Goal: Task Accomplishment & Management: Manage account settings

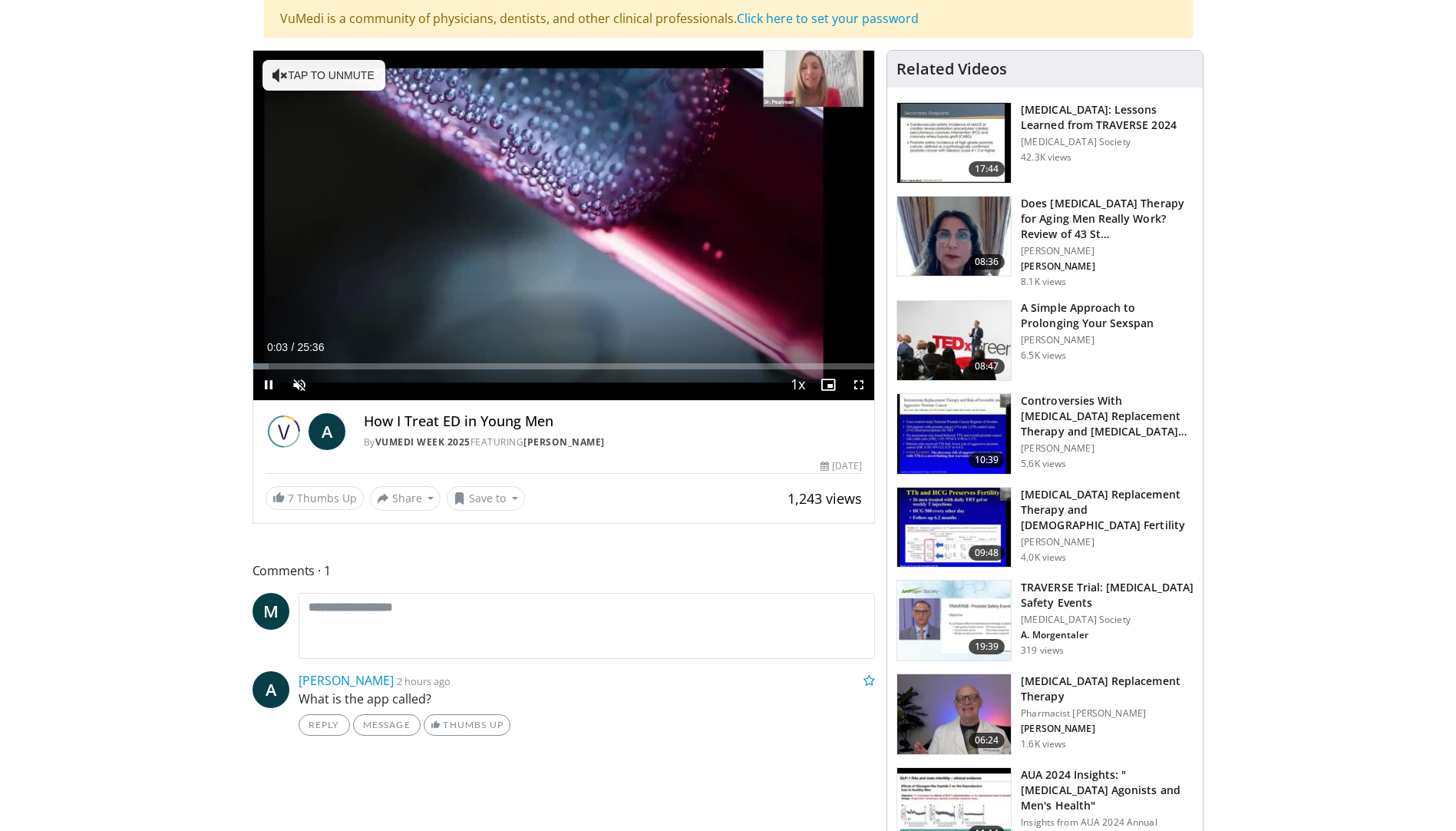
scroll to position [154, 0]
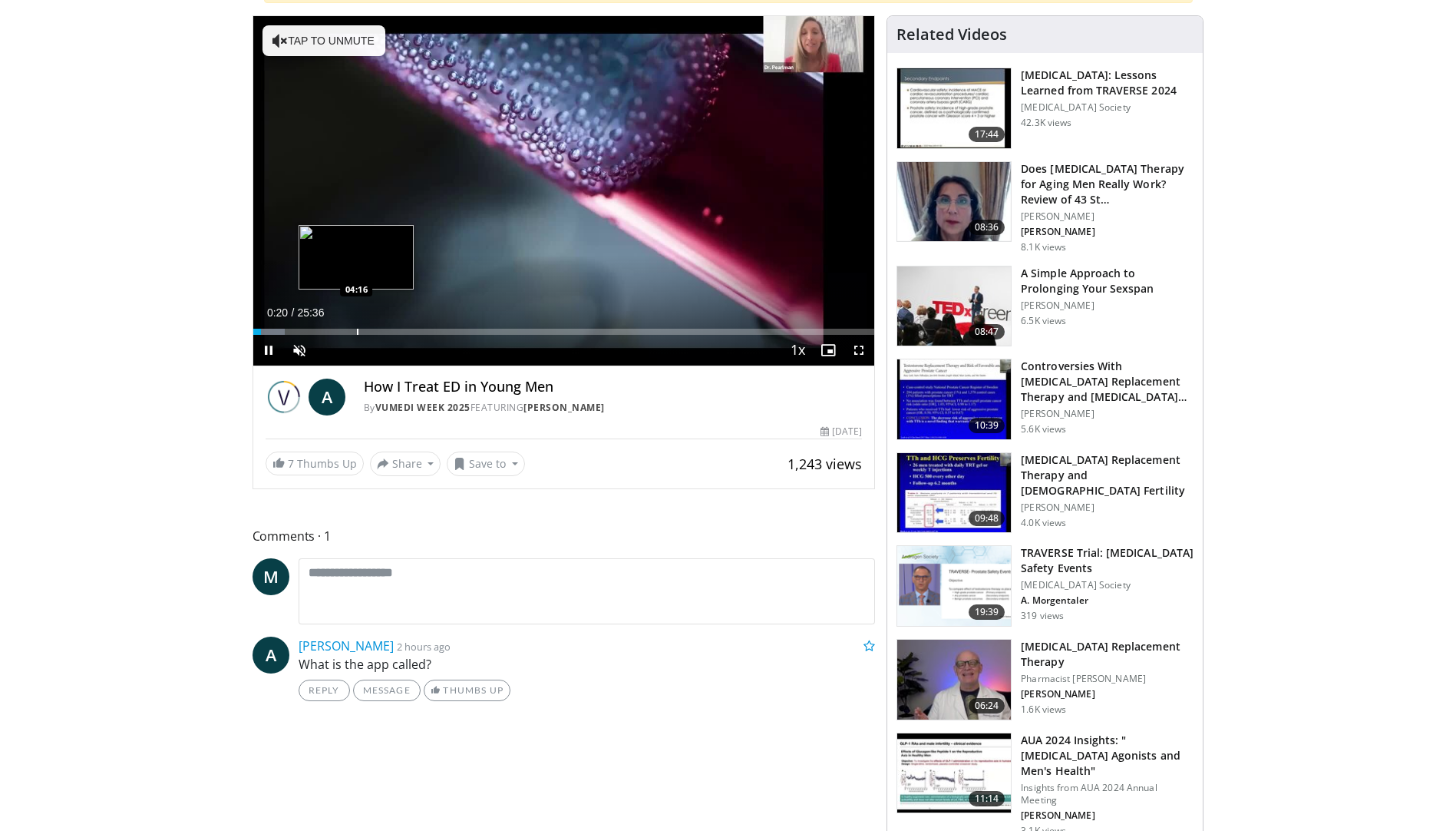
click at [355, 326] on div "Loaded : 5.16% 00:20 04:16" at bounding box center [563, 328] width 622 height 14
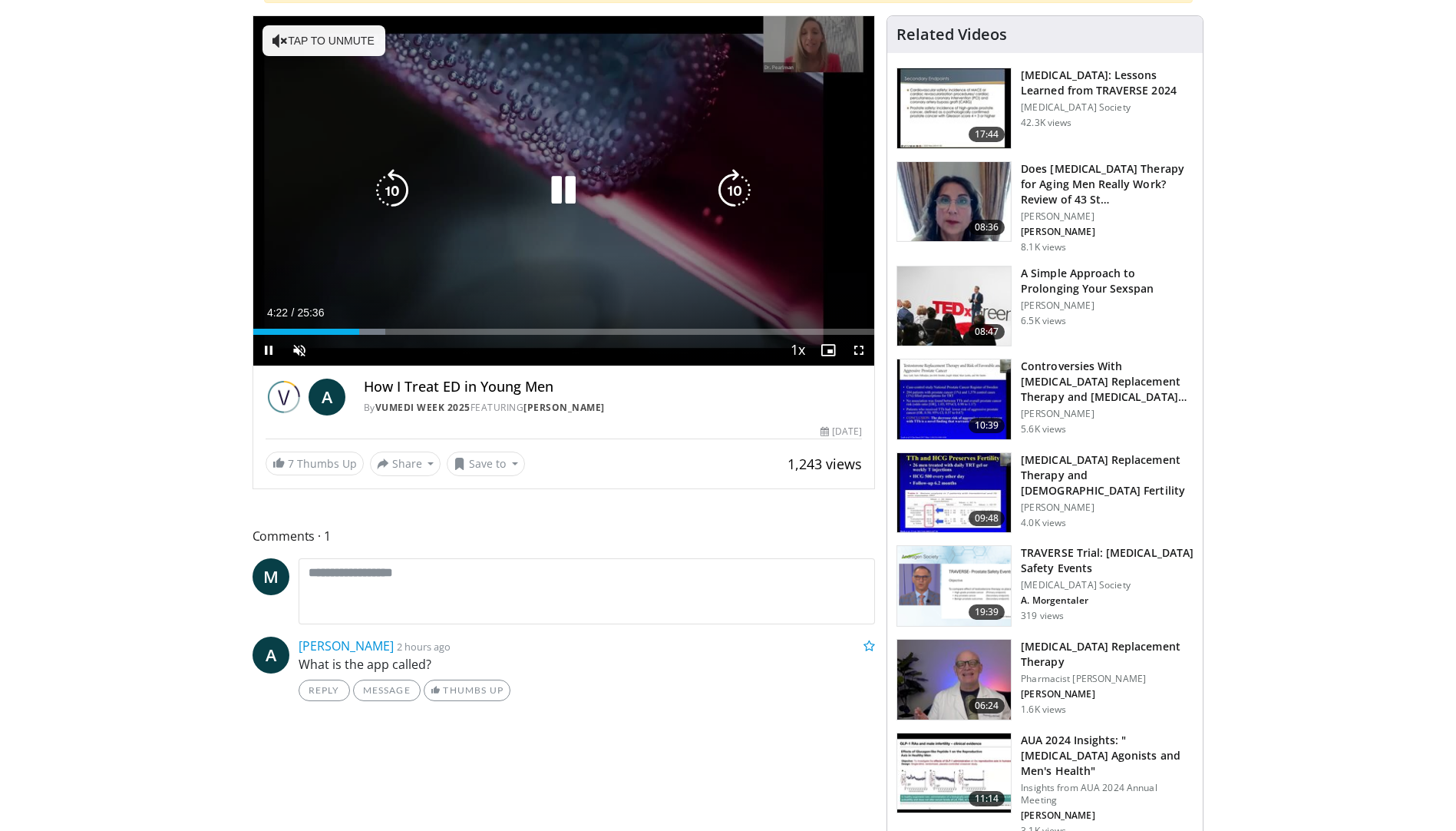
click at [268, 324] on div "Loaded : 21.31% 04:22 00:39" at bounding box center [563, 328] width 622 height 14
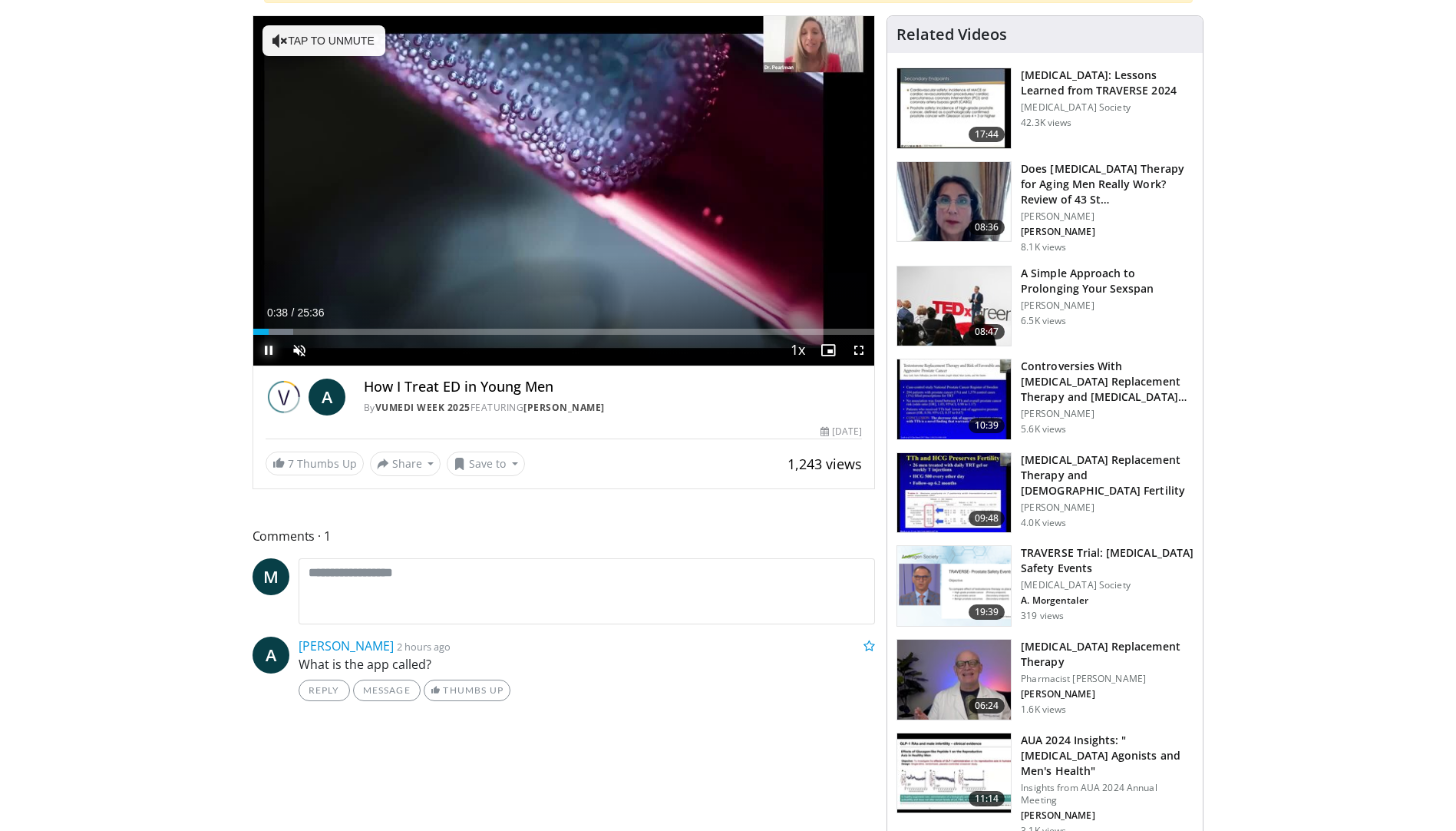
click at [264, 348] on span "Video Player" at bounding box center [268, 350] width 31 height 31
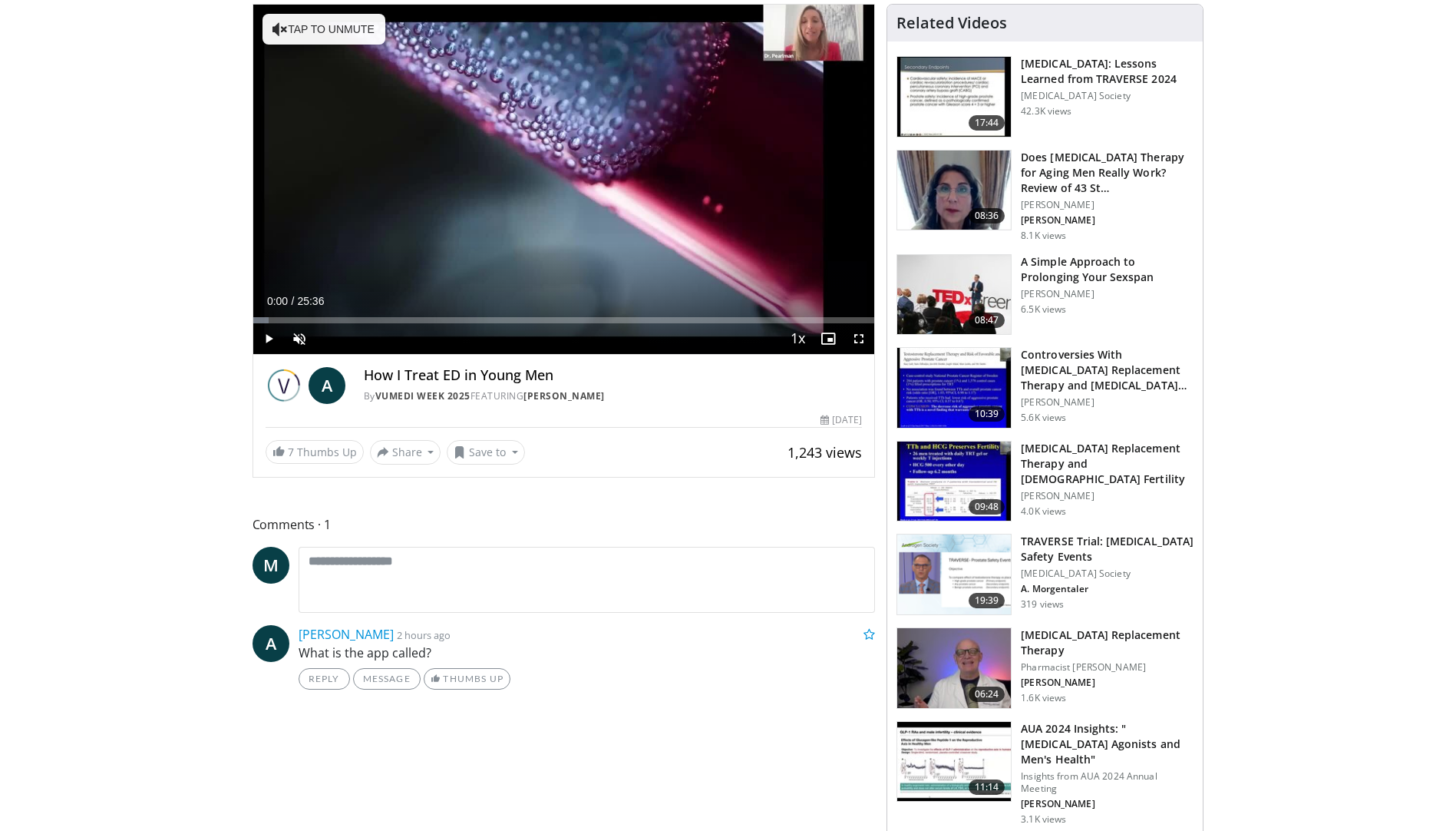
scroll to position [230, 0]
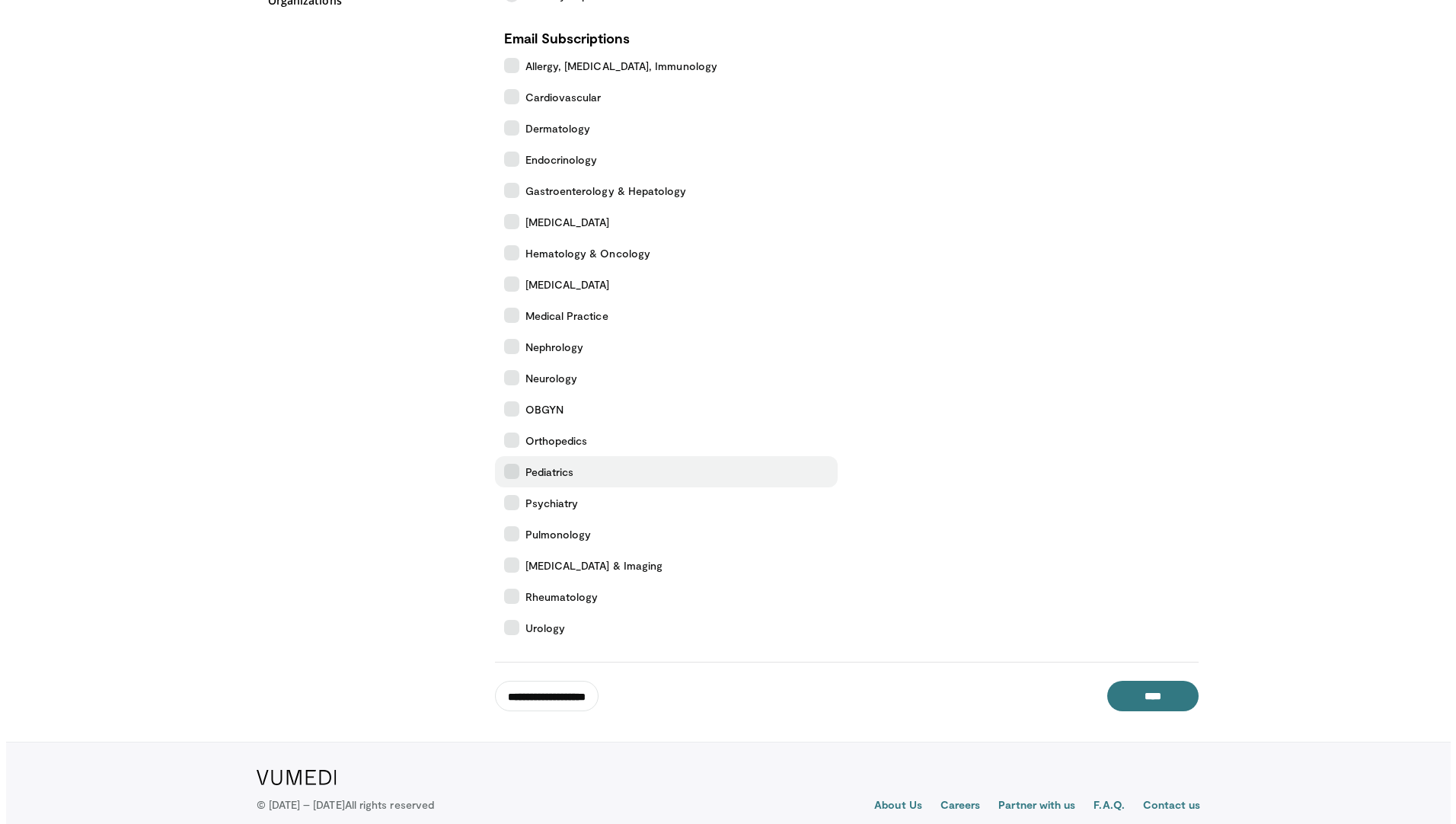
scroll to position [372, 0]
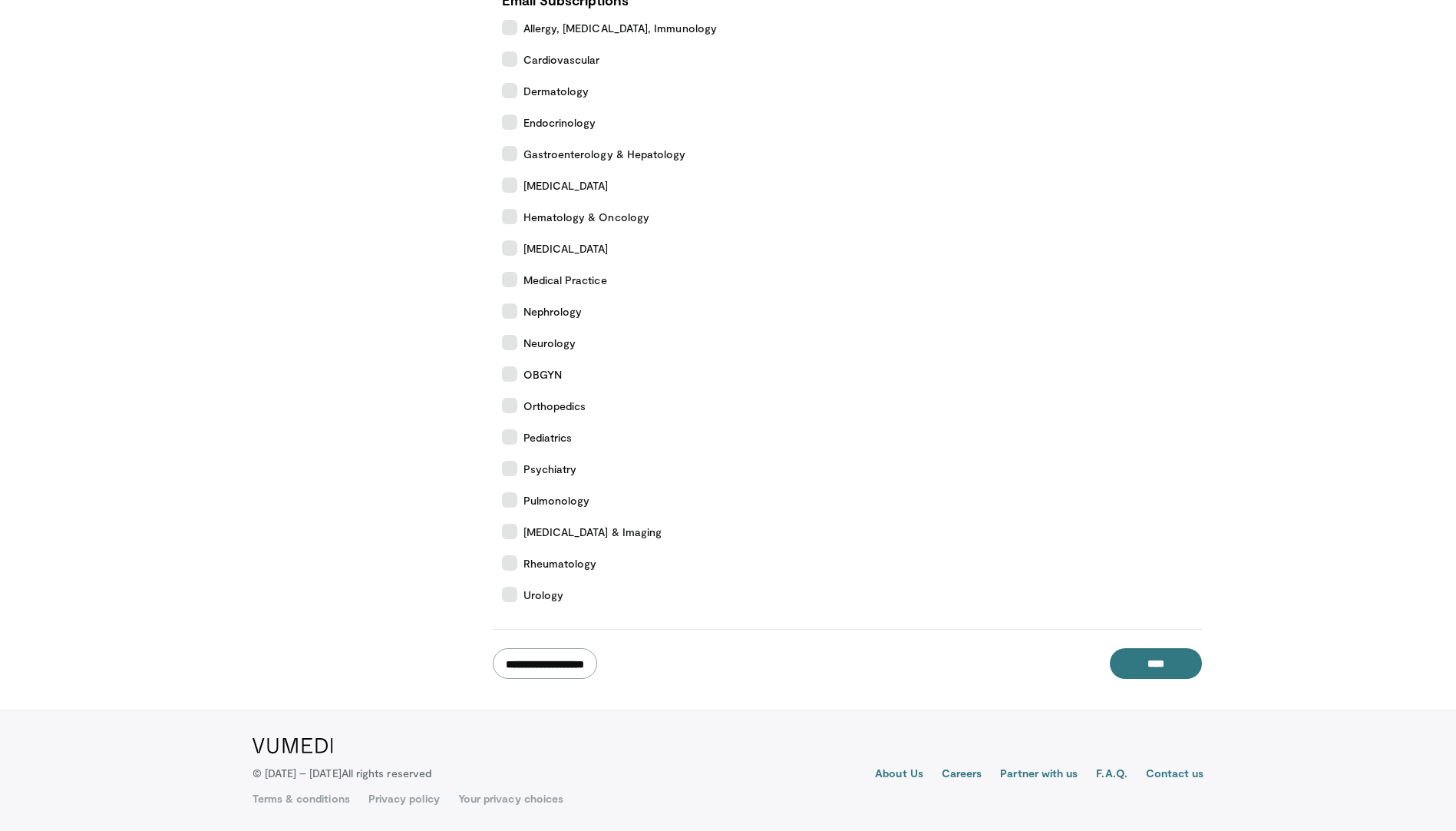
click at [562, 661] on input "**********" at bounding box center [545, 664] width 104 height 31
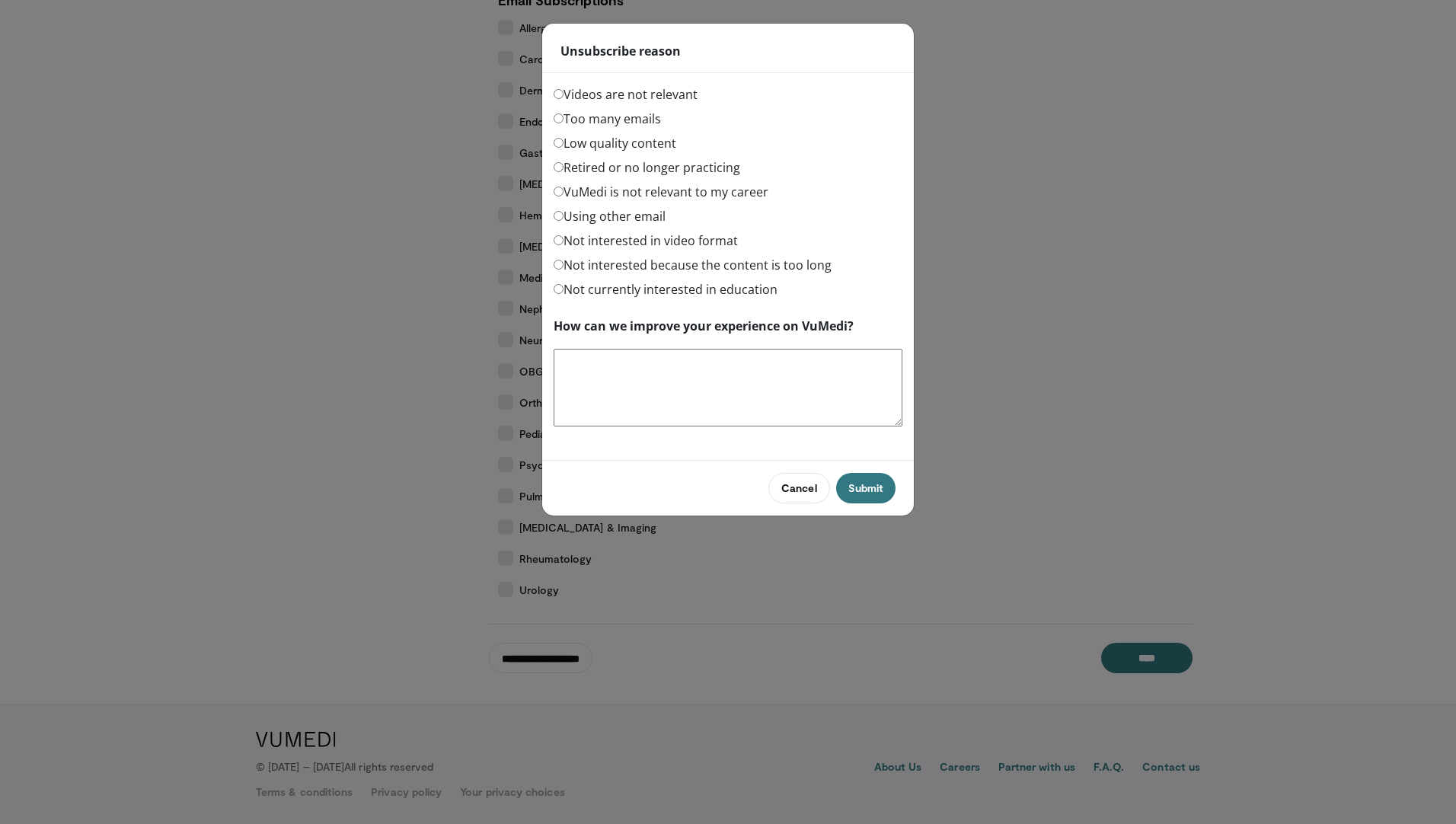
click at [557, 148] on label "Low quality content" at bounding box center [614, 143] width 122 height 18
click at [860, 488] on button "Submit" at bounding box center [866, 488] width 60 height 30
